Goal: Information Seeking & Learning: Learn about a topic

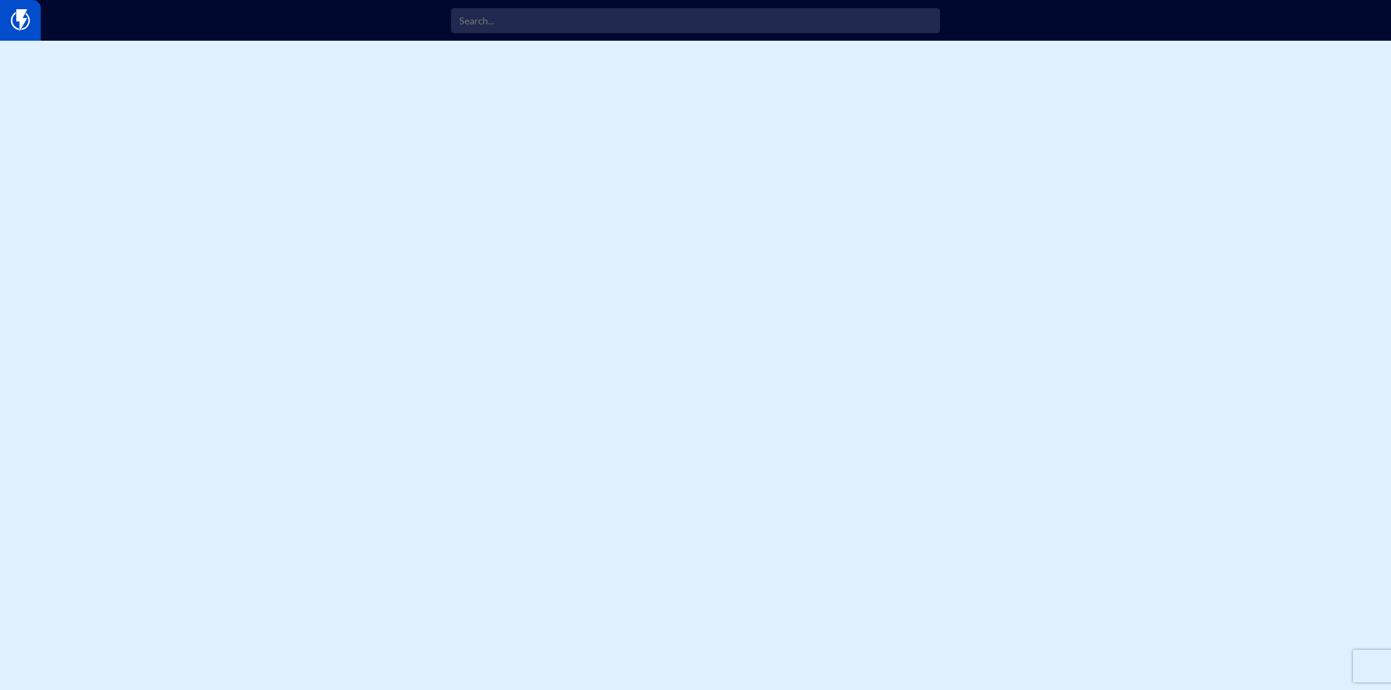
click at [20, 17] on img at bounding box center [20, 20] width 19 height 22
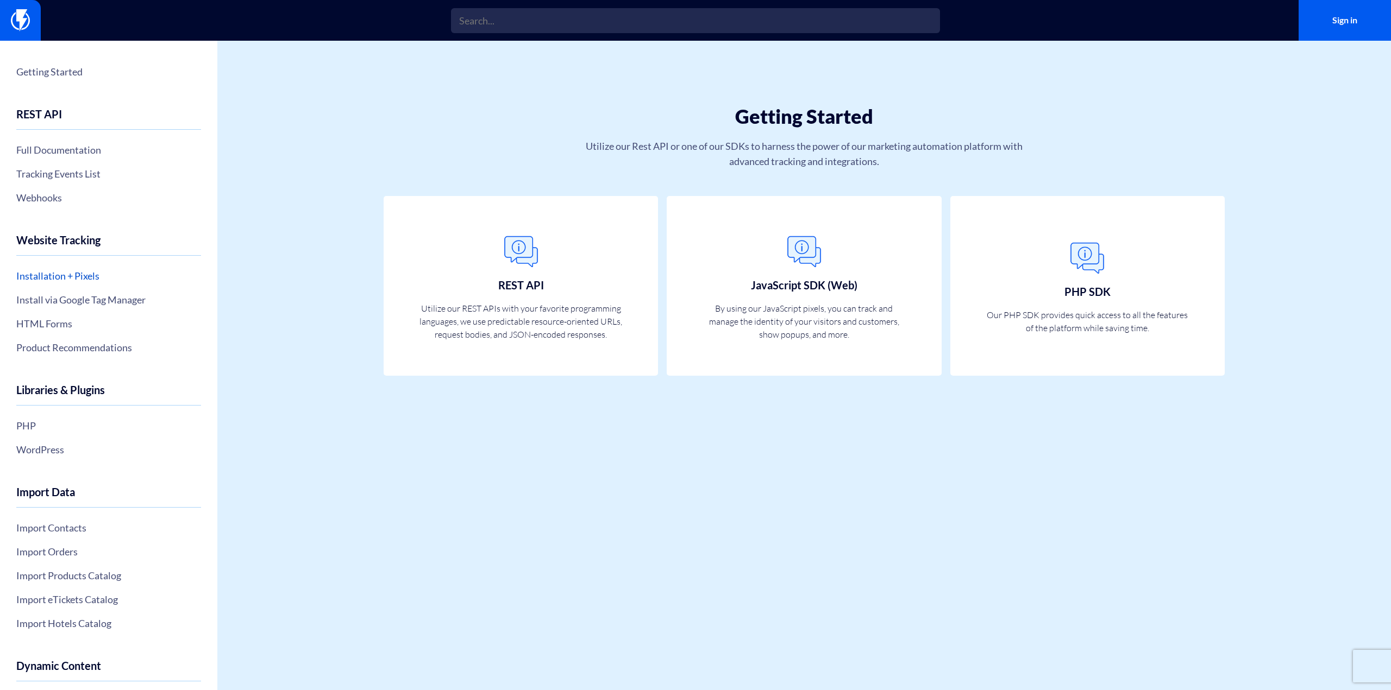
click at [75, 280] on link "Installation + Pixels" at bounding box center [108, 276] width 185 height 18
